Goal: Book appointment/travel/reservation

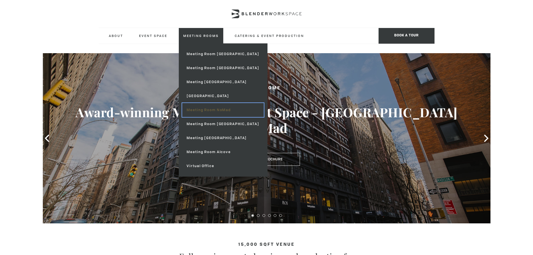
click at [208, 108] on link "Meeting Room NoMad" at bounding box center [222, 110] width 81 height 14
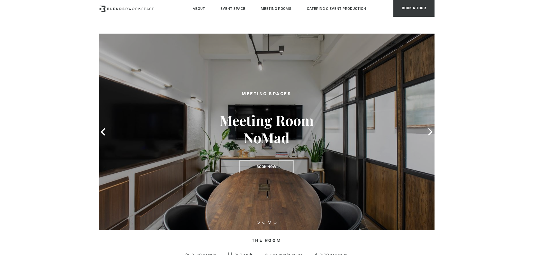
type div "2025-10-08"
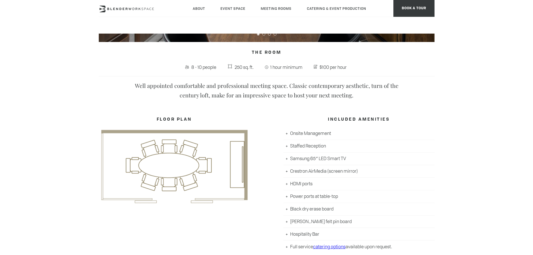
scroll to position [189, 0]
